Goal: Find specific page/section: Find specific page/section

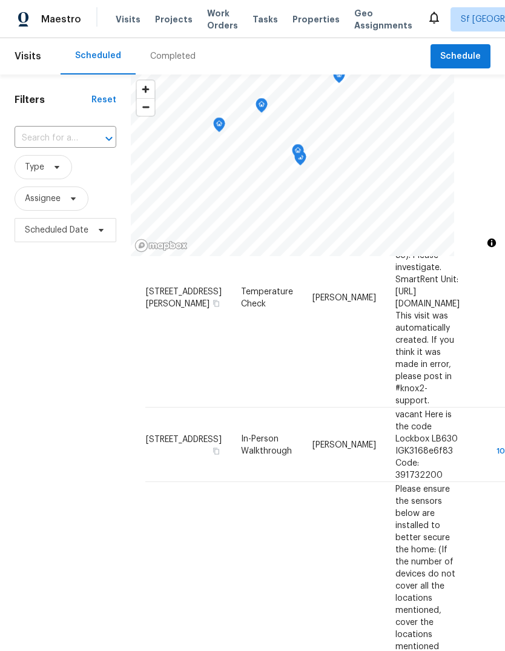
scroll to position [147, 0]
click at [76, 344] on div "Filters Reset ​ Type Assignee Scheduled Date" at bounding box center [65, 425] width 131 height 702
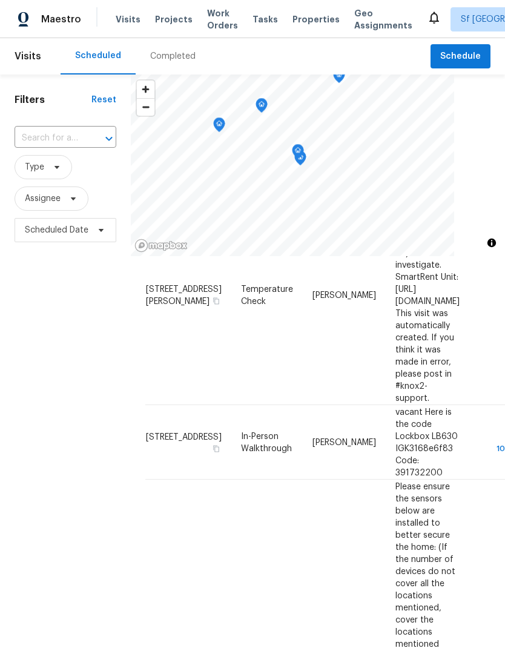
scroll to position [148, 0]
click at [65, 360] on div "Filters Reset ​ Type Assignee Scheduled Date" at bounding box center [65, 425] width 131 height 702
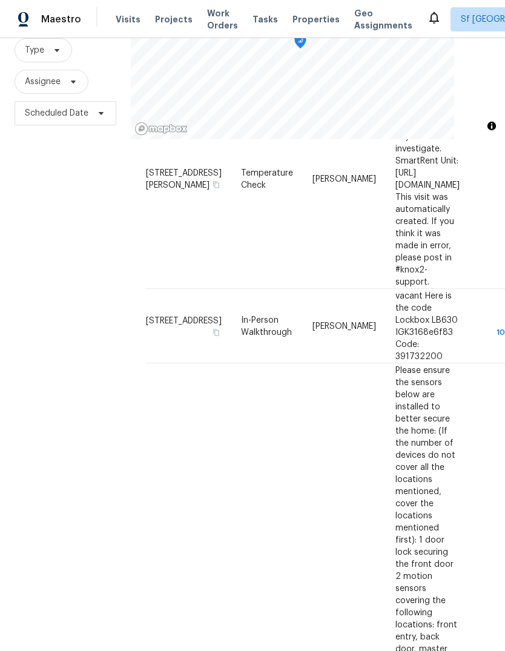
scroll to position [45, 0]
click at [64, 360] on div "Filters Reset ​ Type Assignee Scheduled Date" at bounding box center [65, 309] width 131 height 702
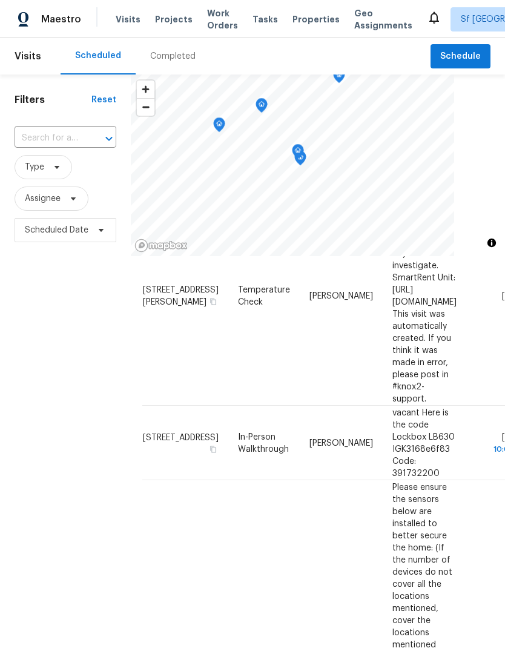
scroll to position [0, 0]
click at [461, 14] on span "Sf [GEOGRAPHIC_DATA]" at bounding box center [508, 19] width 95 height 12
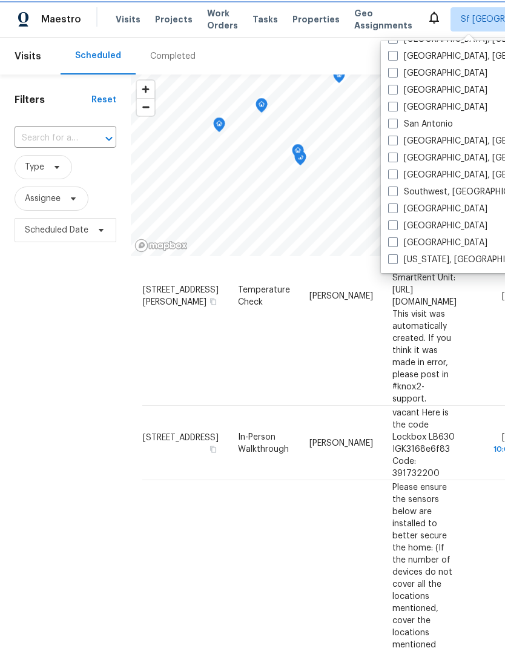
scroll to position [811, 0]
click at [409, 93] on label "[GEOGRAPHIC_DATA]" at bounding box center [437, 90] width 99 height 12
click at [396, 92] on input "[GEOGRAPHIC_DATA]" at bounding box center [392, 88] width 8 height 8
checkbox input "true"
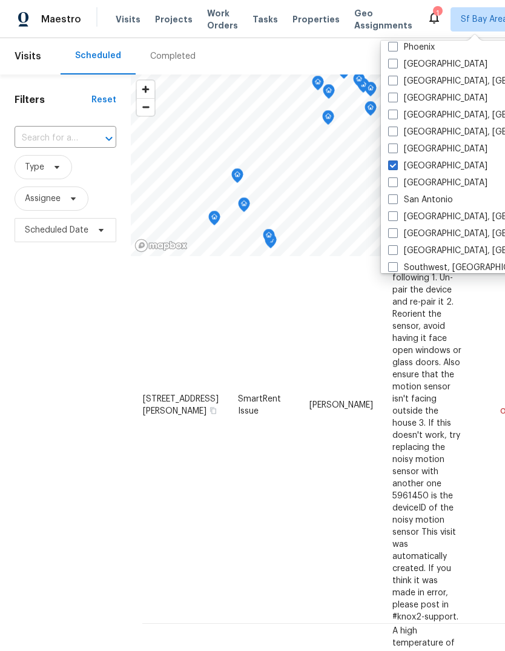
scroll to position [735, 0]
click at [425, 64] on label "[GEOGRAPHIC_DATA]" at bounding box center [437, 65] width 99 height 12
click at [396, 64] on input "[GEOGRAPHIC_DATA]" at bounding box center [392, 63] width 8 height 8
checkbox input "true"
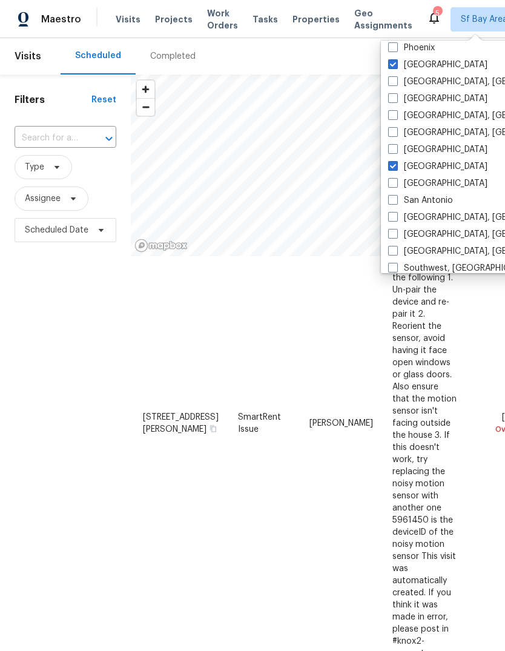
click at [255, 16] on span "Tasks" at bounding box center [264, 19] width 25 height 8
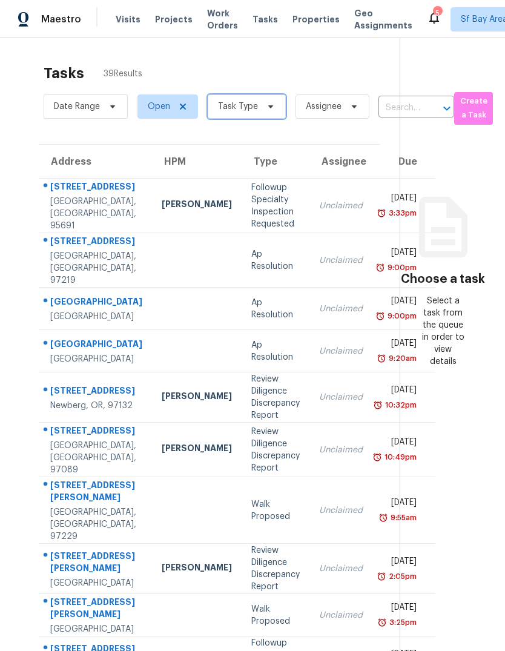
click at [254, 106] on span "Task Type" at bounding box center [238, 106] width 40 height 12
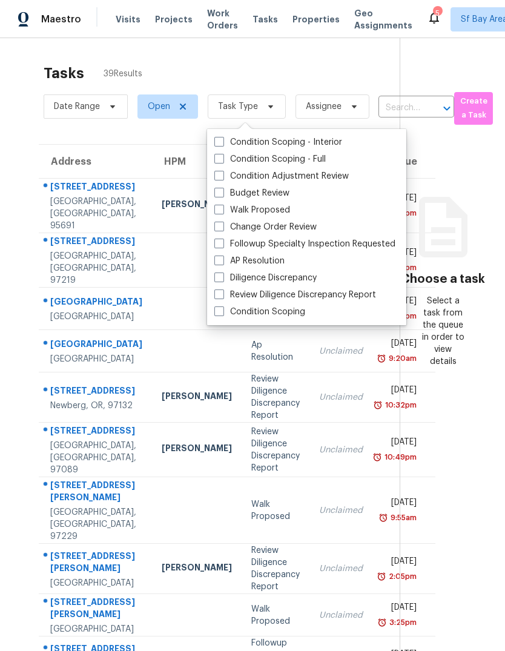
click at [272, 191] on label "Budget Review" at bounding box center [251, 193] width 75 height 12
click at [222, 191] on input "Budget Review" at bounding box center [218, 191] width 8 height 8
checkbox input "true"
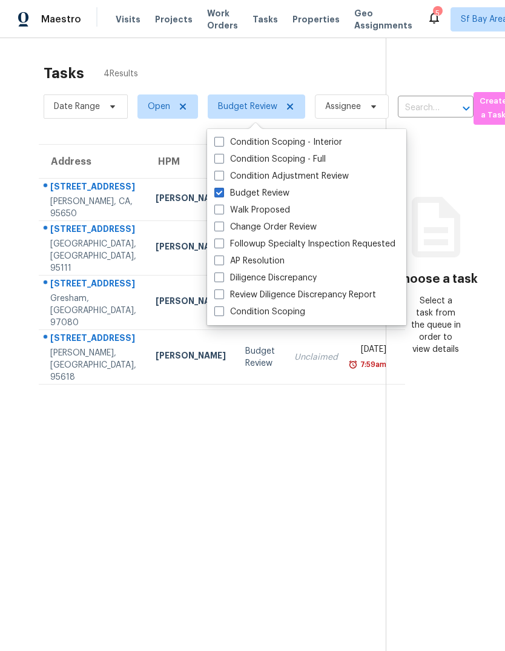
click at [170, 506] on section "Tasks 4 Results Date Range Open Budget Review Assignee ​ Create a Task Address …" at bounding box center [202, 373] width 366 height 631
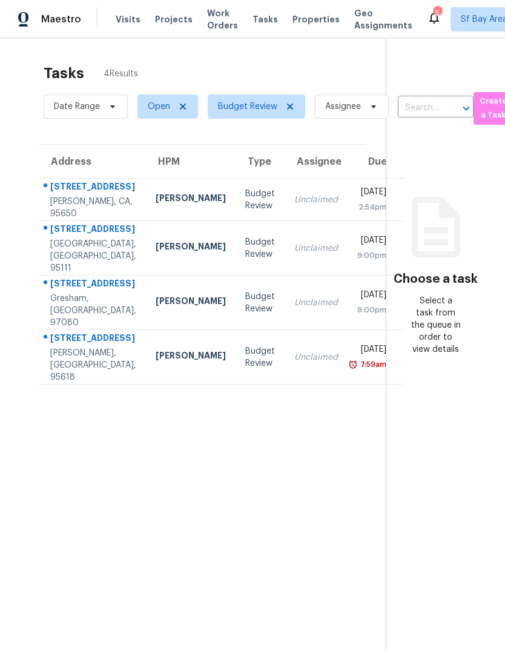
click at [124, 21] on span "Visits" at bounding box center [128, 19] width 25 height 12
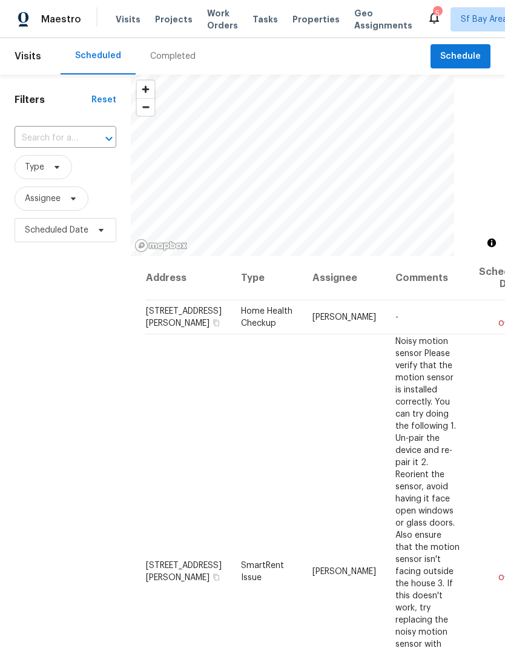
click at [161, 60] on div "Completed" at bounding box center [172, 56] width 45 height 12
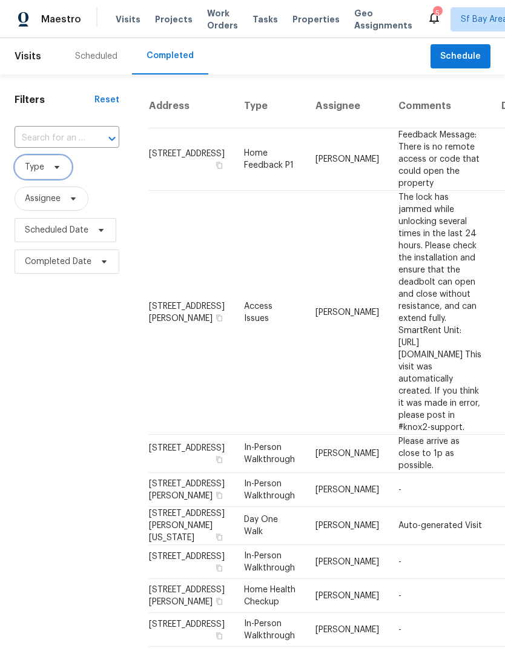
click at [39, 169] on span "Type" at bounding box center [34, 167] width 19 height 12
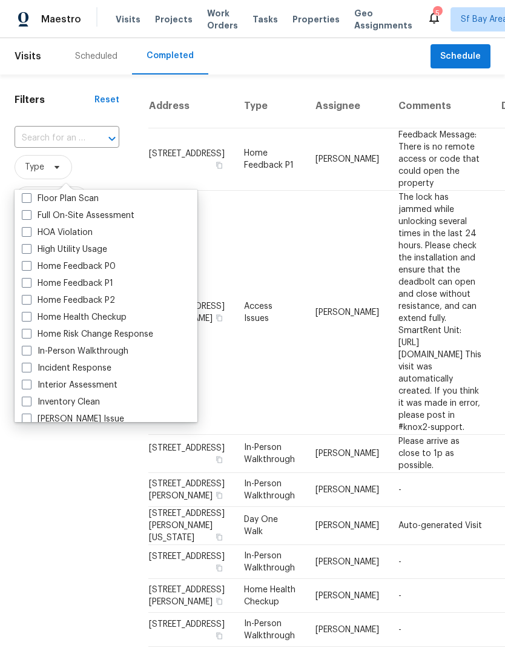
scroll to position [325, 0]
click at [57, 354] on label "In-Person Walkthrough" at bounding box center [75, 350] width 107 height 12
click at [30, 352] on input "In-Person Walkthrough" at bounding box center [26, 348] width 8 height 8
checkbox input "true"
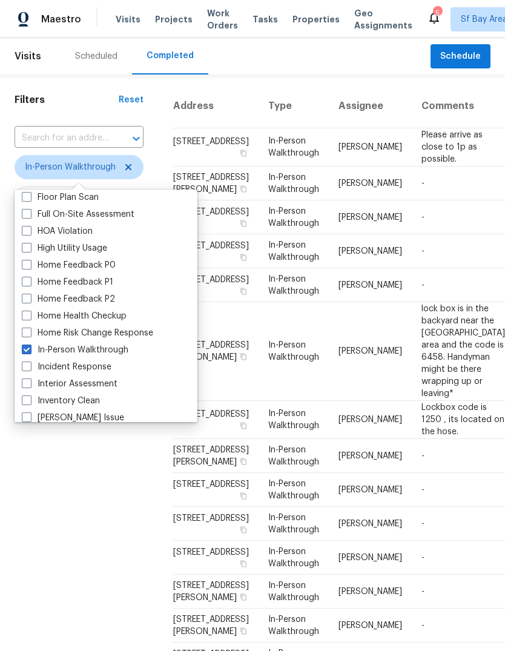
click at [71, 477] on div "Filters Reset ​ In-Person Walkthrough Assignee Scheduled Date Completed Date" at bounding box center [79, 527] width 158 height 906
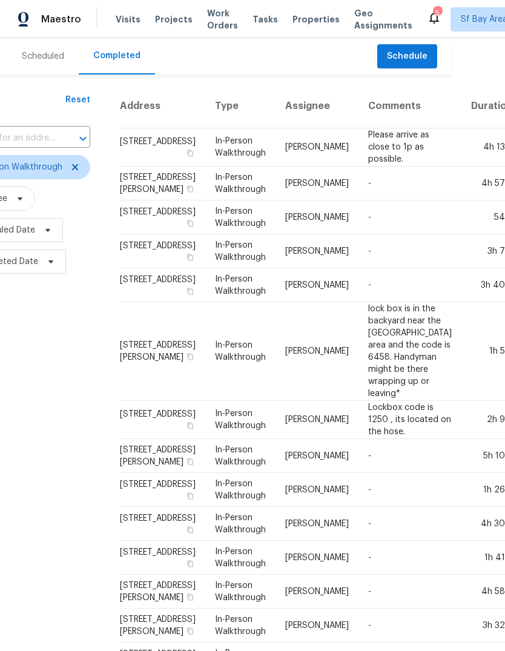
scroll to position [0, 53]
click at [49, 406] on div "Filters Reset ​ In-Person Walkthrough Assignee Scheduled Date Completed Date" at bounding box center [26, 527] width 158 height 906
click at [255, 18] on span "Tasks" at bounding box center [264, 19] width 25 height 8
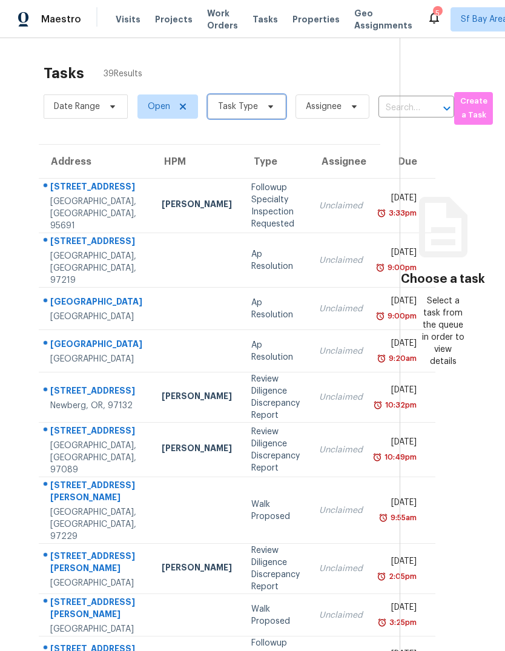
click at [224, 108] on span "Task Type" at bounding box center [238, 106] width 40 height 12
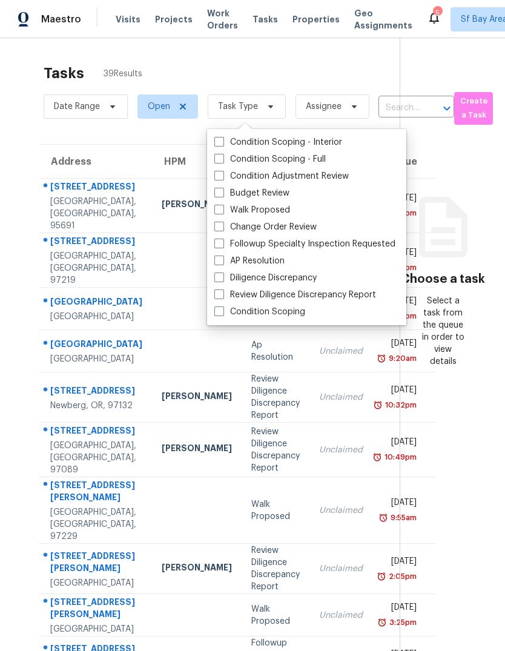
click at [221, 192] on span at bounding box center [219, 193] width 10 height 10
click at [221, 192] on input "Budget Review" at bounding box center [218, 191] width 8 height 8
checkbox input "true"
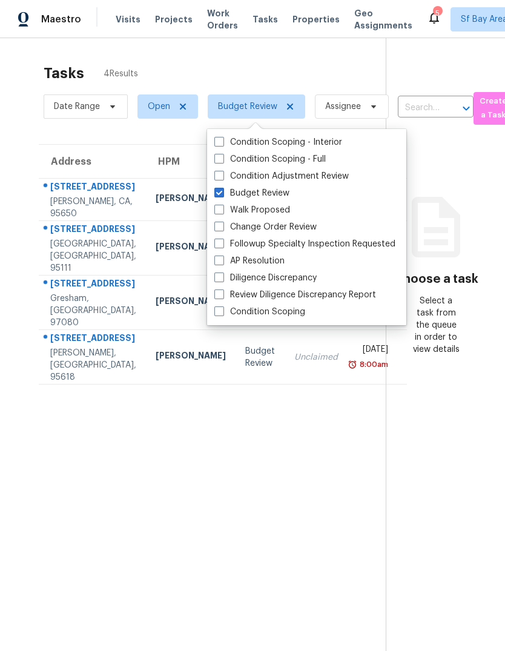
click at [65, 347] on div "[STREET_ADDRESS]" at bounding box center [93, 339] width 86 height 15
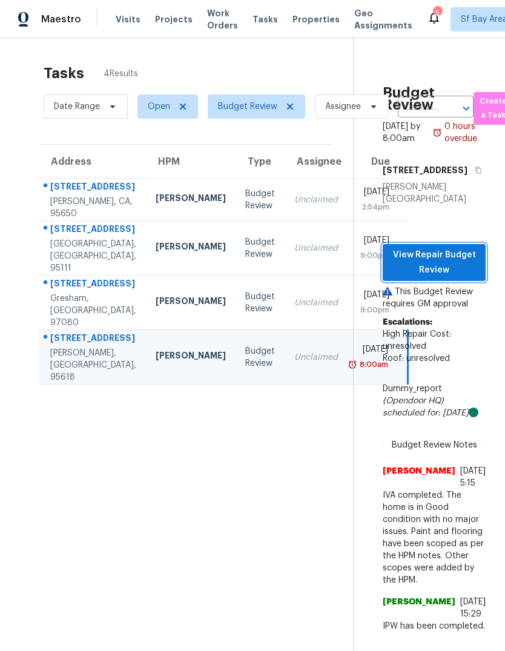
click at [444, 276] on span "View Repair Budget Review" at bounding box center [434, 263] width 84 height 30
